Goal: Task Accomplishment & Management: Manage account settings

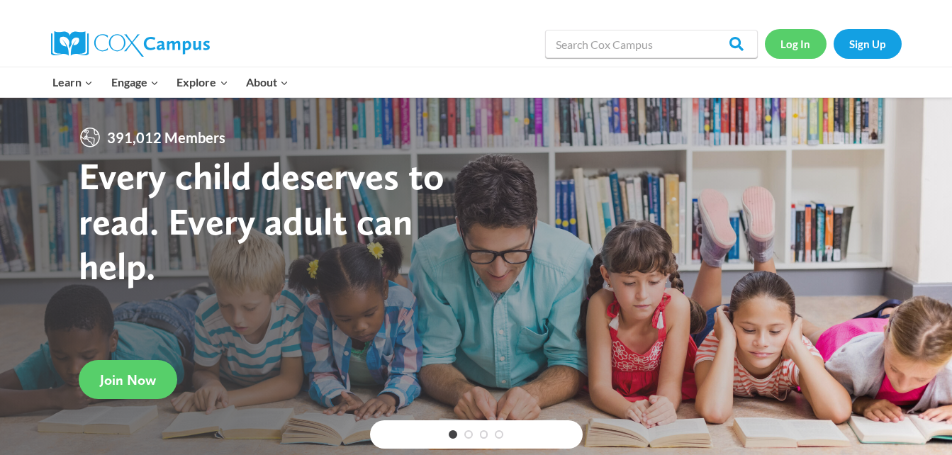
click at [794, 43] on link "Log In" at bounding box center [796, 43] width 62 height 29
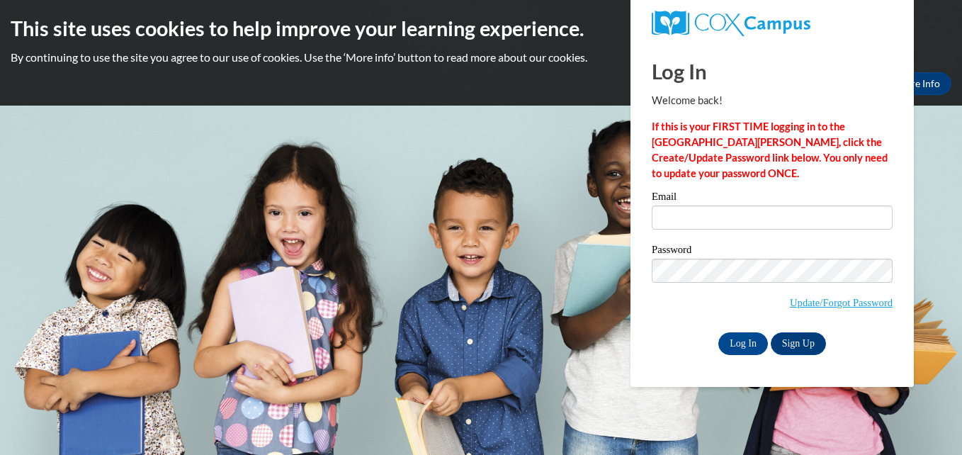
click at [706, 197] on label "Email" at bounding box center [772, 198] width 241 height 14
click at [706, 205] on input "Email" at bounding box center [772, 217] width 241 height 24
type input "p_copes@icloud.com"
click at [740, 351] on input "Log In" at bounding box center [744, 343] width 50 height 23
